Goal: Navigation & Orientation: Find specific page/section

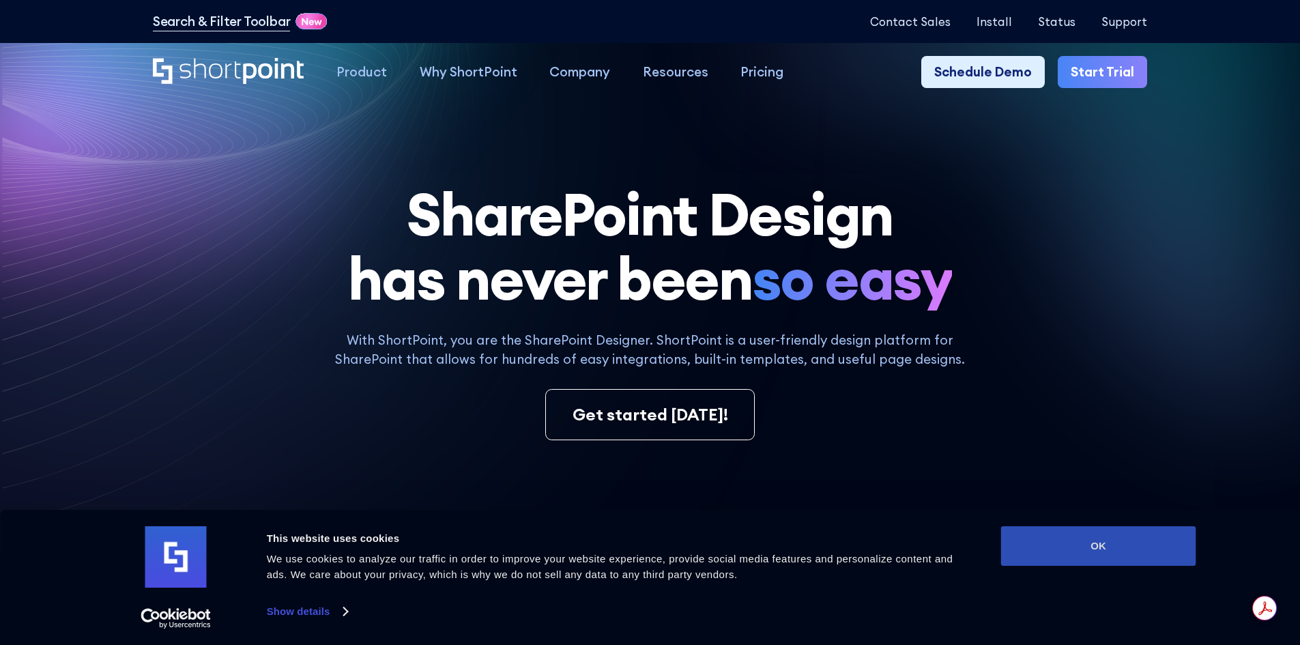
drag, startPoint x: 1111, startPoint y: 541, endPoint x: 1111, endPoint y: 534, distance: 7.5
click at [1111, 541] on button "OK" at bounding box center [1098, 546] width 195 height 40
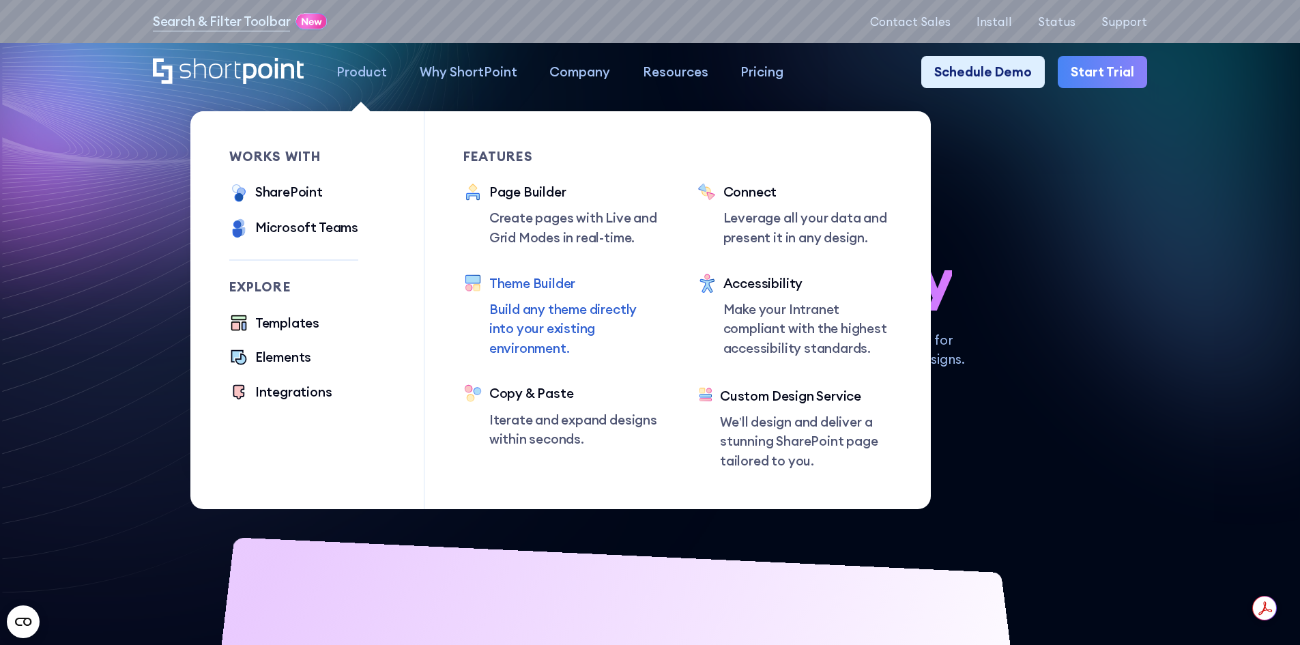
click at [533, 289] on div "Theme Builder" at bounding box center [573, 284] width 169 height 20
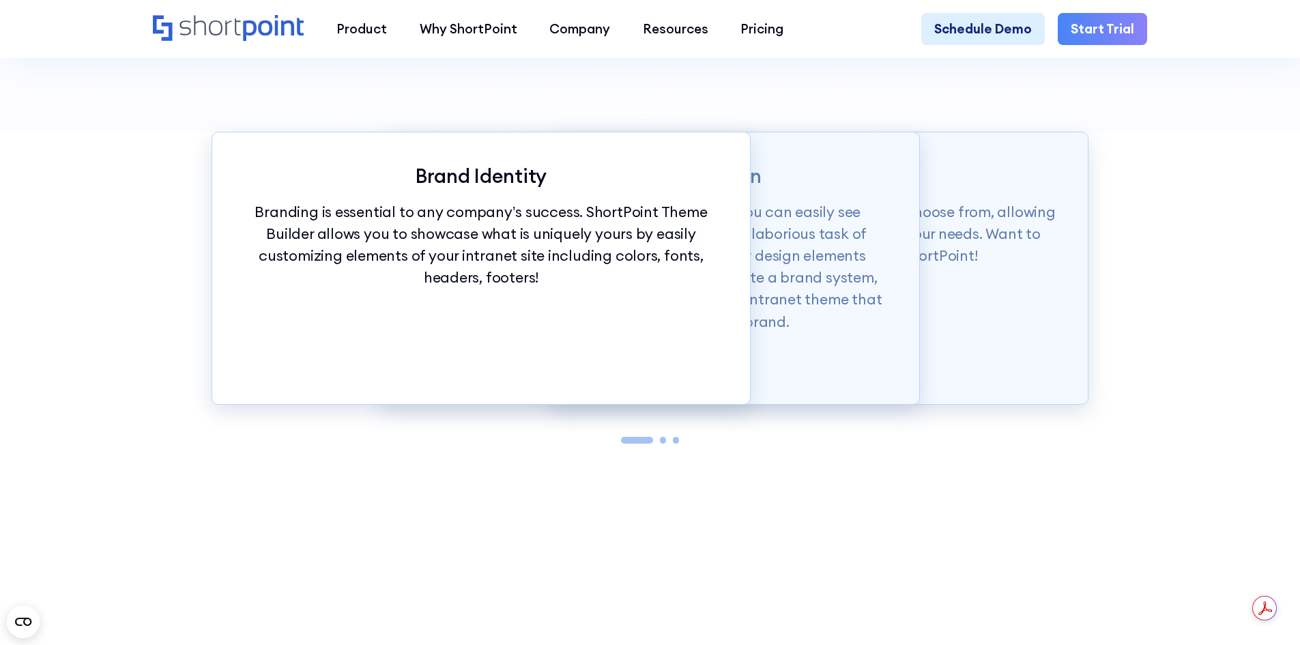
scroll to position [1502, 0]
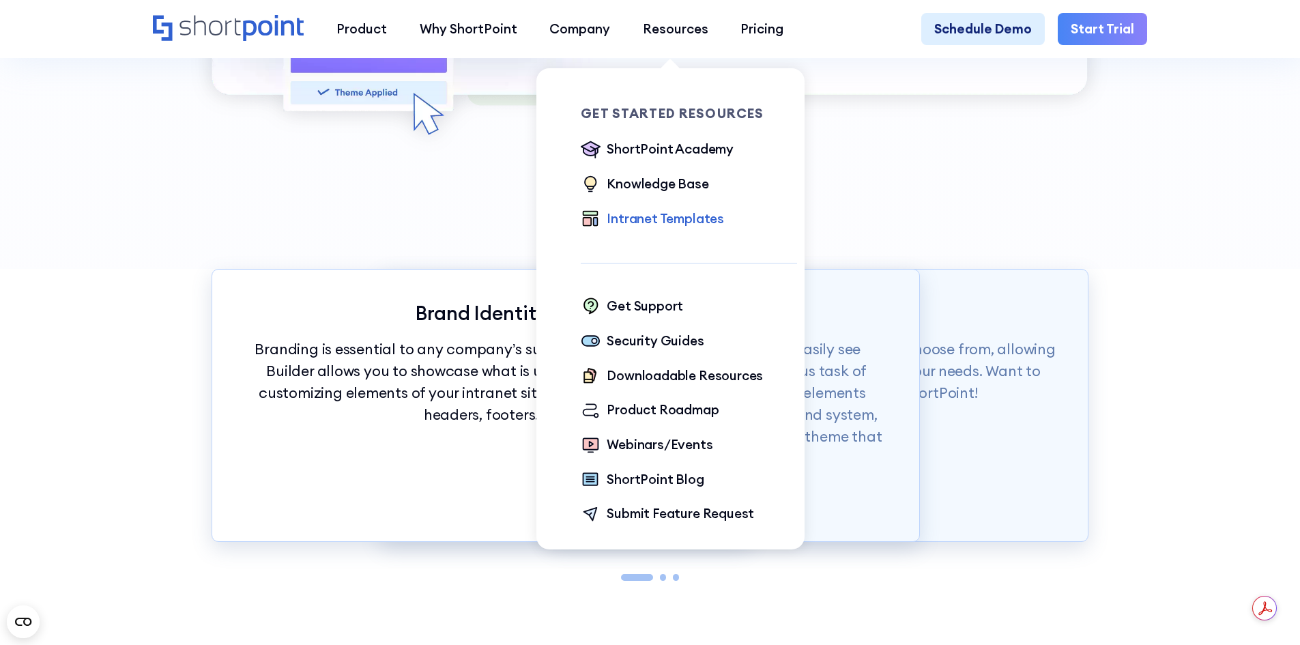
click at [681, 218] on div "Intranet Templates" at bounding box center [665, 219] width 117 height 20
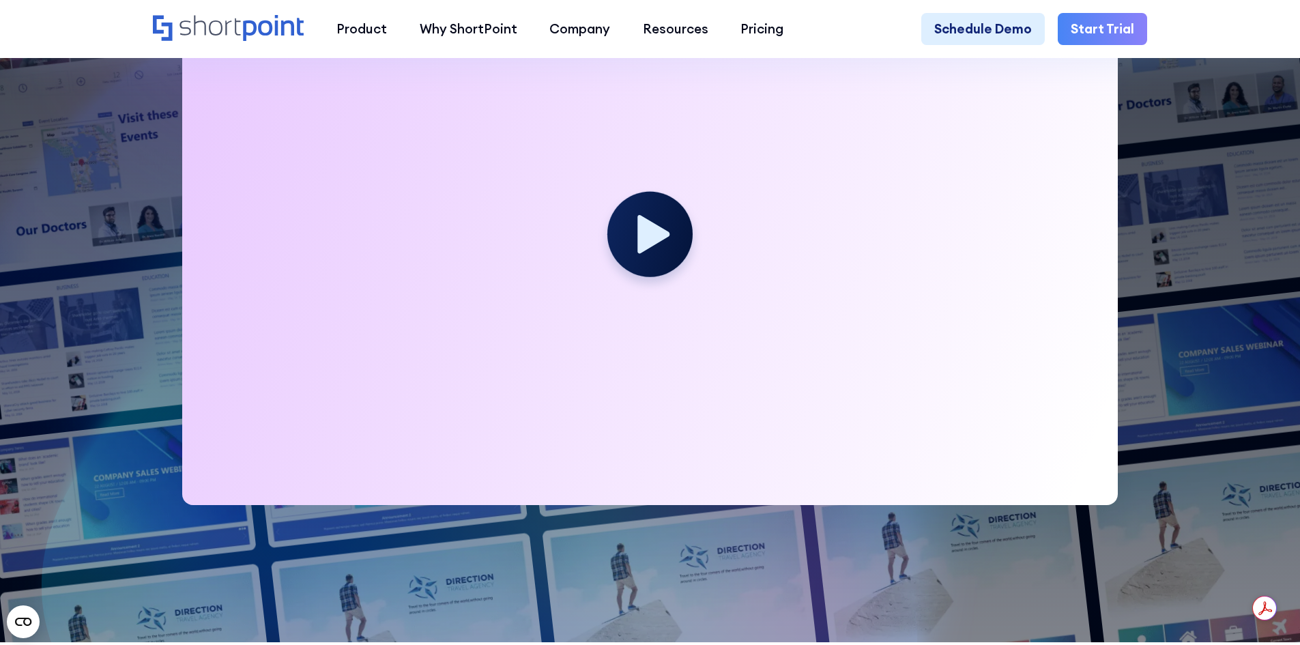
scroll to position [546, 0]
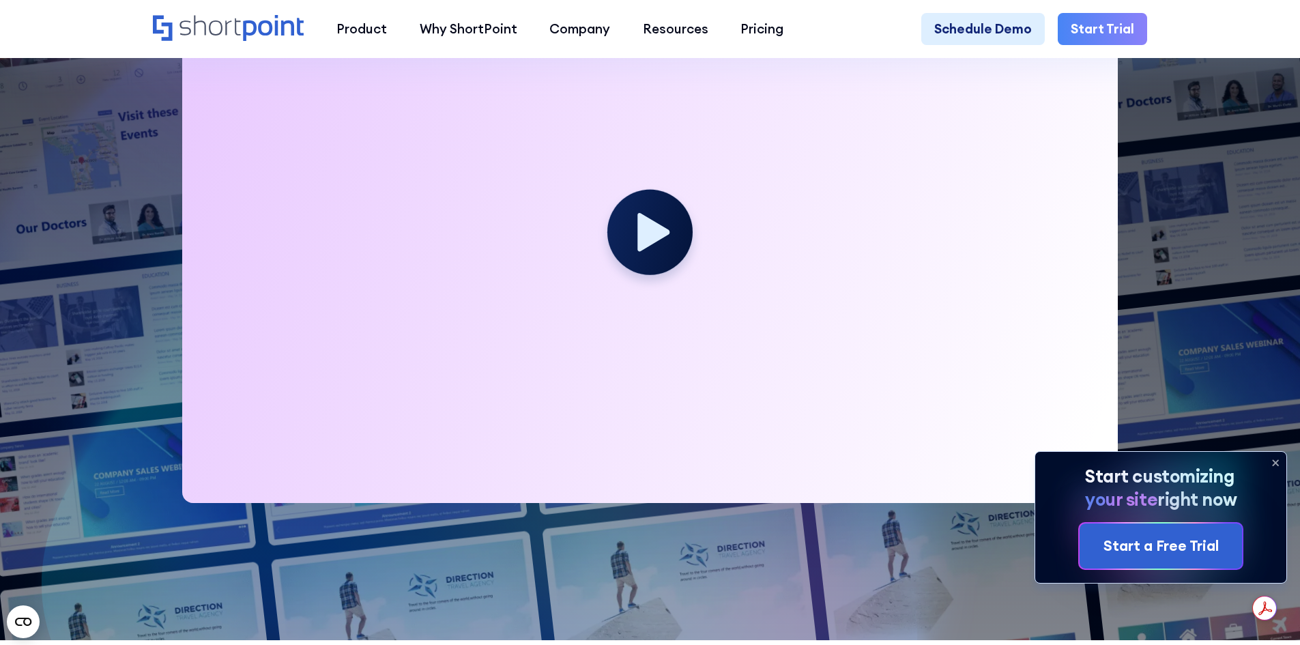
click at [1280, 468] on icon at bounding box center [1276, 463] width 22 height 22
